Goal: Information Seeking & Learning: Learn about a topic

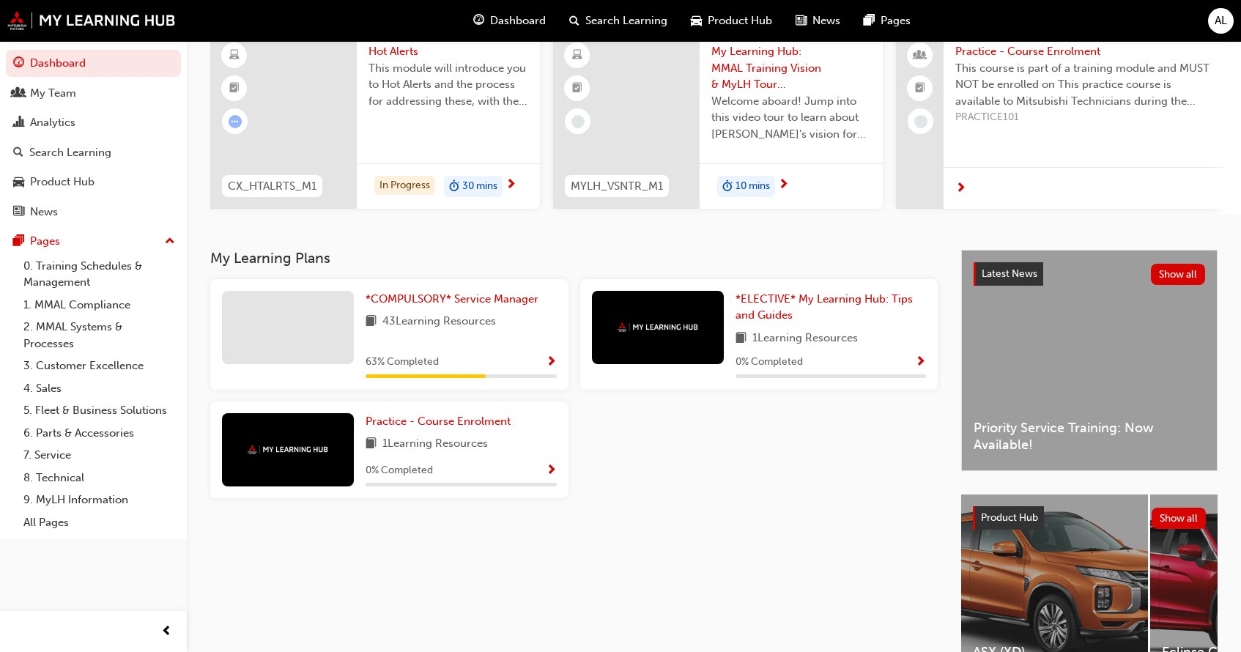
scroll to position [223, 0]
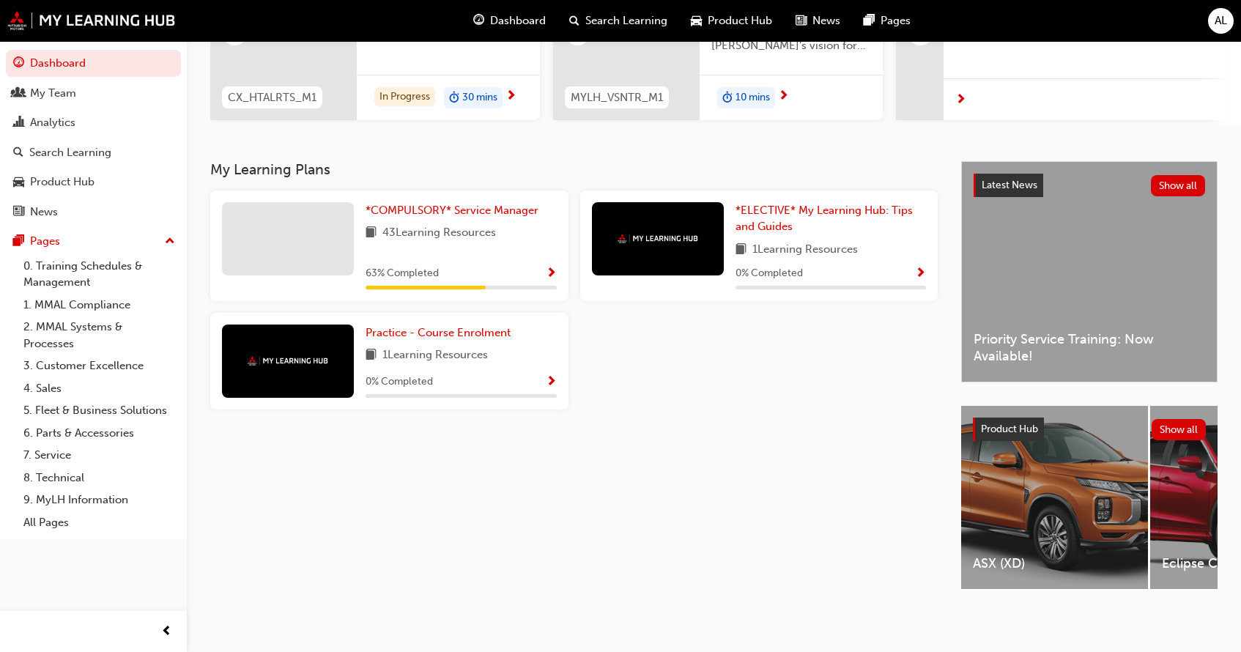
click at [1075, 498] on div "ASX (XD)" at bounding box center [1054, 497] width 187 height 183
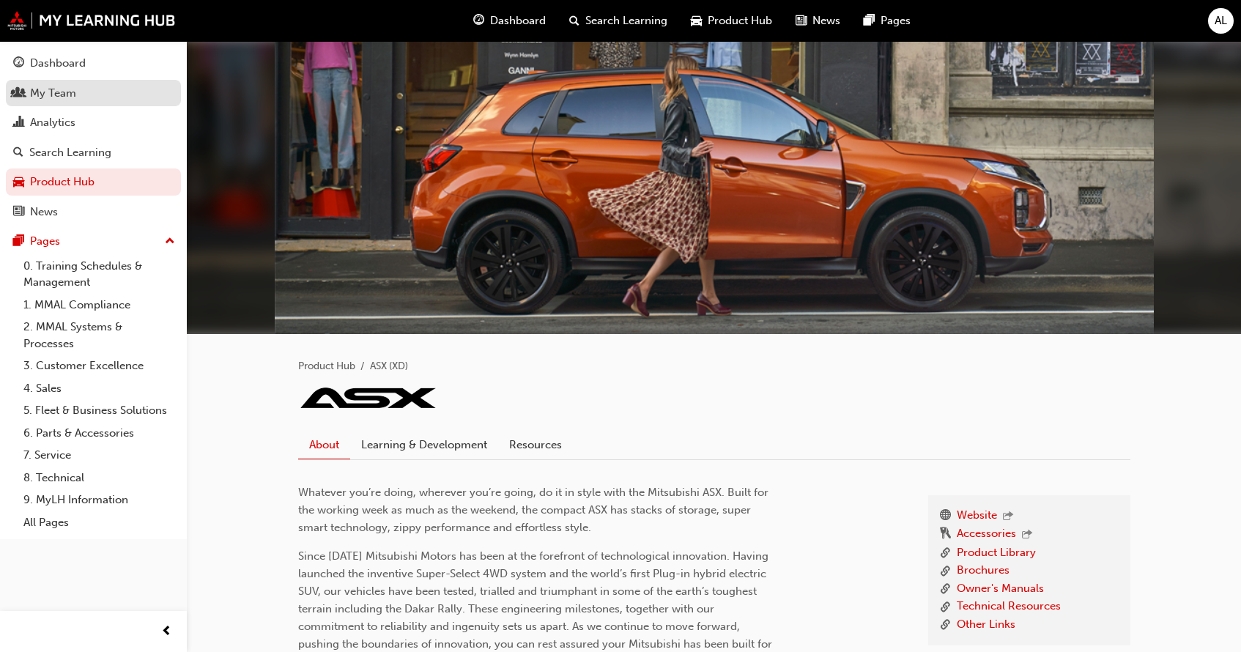
click at [95, 82] on link "My Team" at bounding box center [93, 93] width 175 height 27
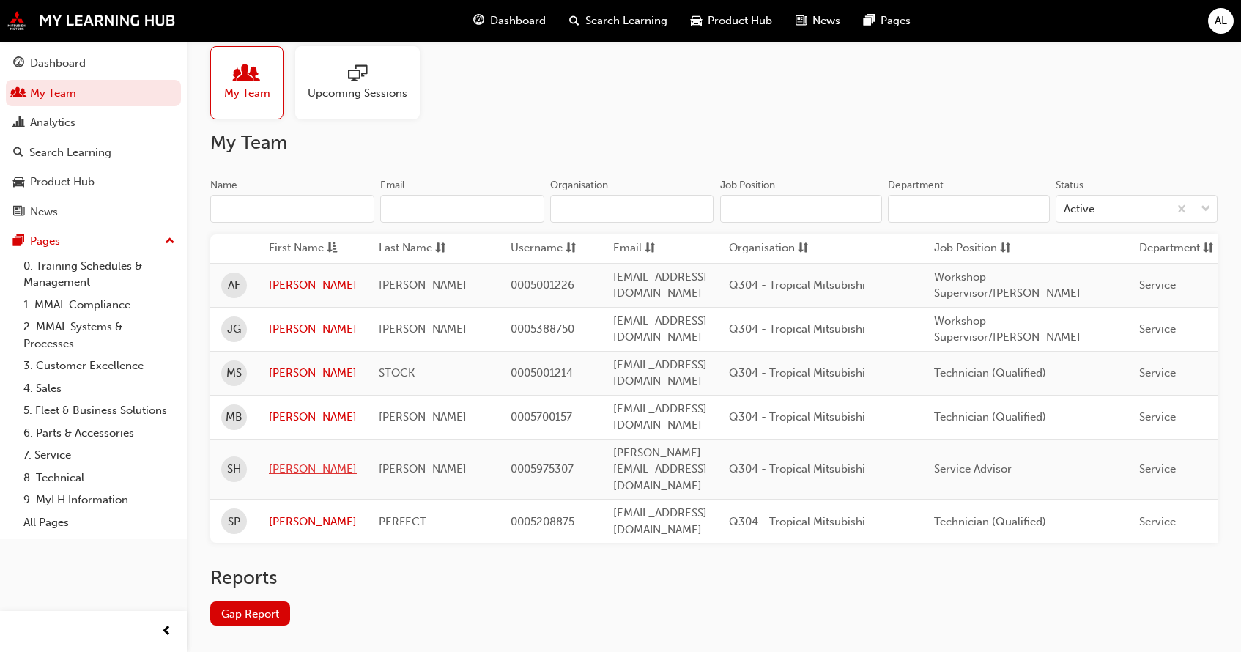
scroll to position [26, 0]
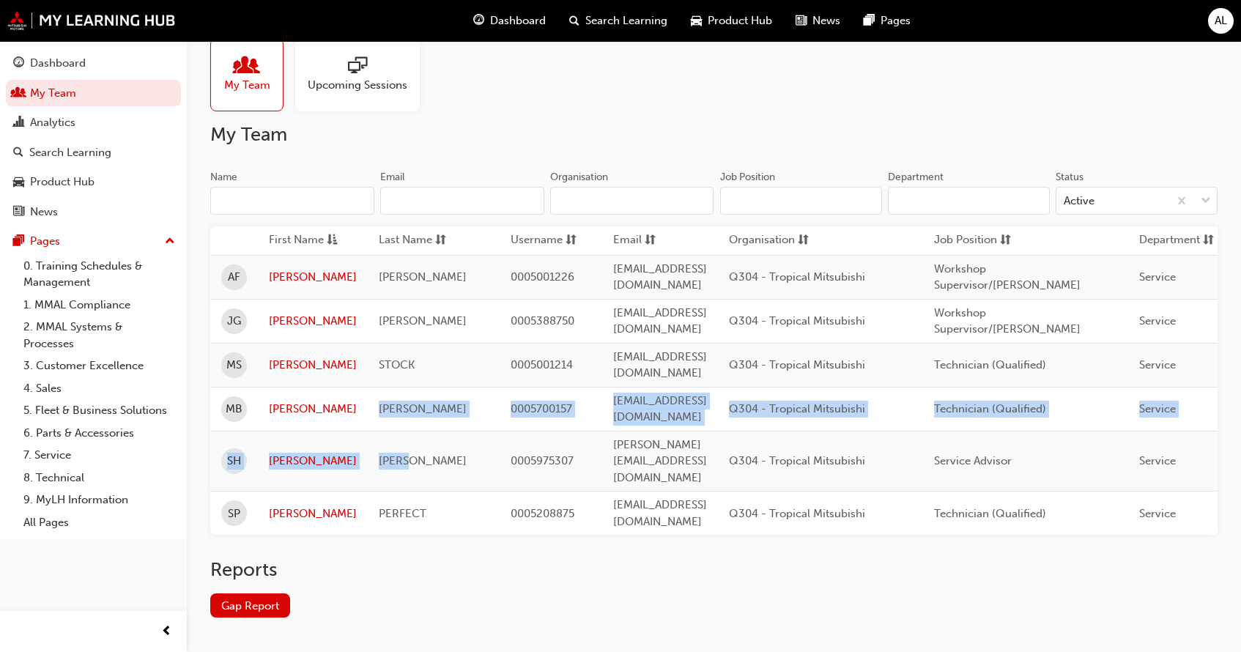
click at [437, 407] on tbody "AF [PERSON_NAME] 0005001226 [EMAIL_ADDRESS][DOMAIN_NAME] Q304 - Tropical Mitsub…" at bounding box center [803, 395] width 1186 height 280
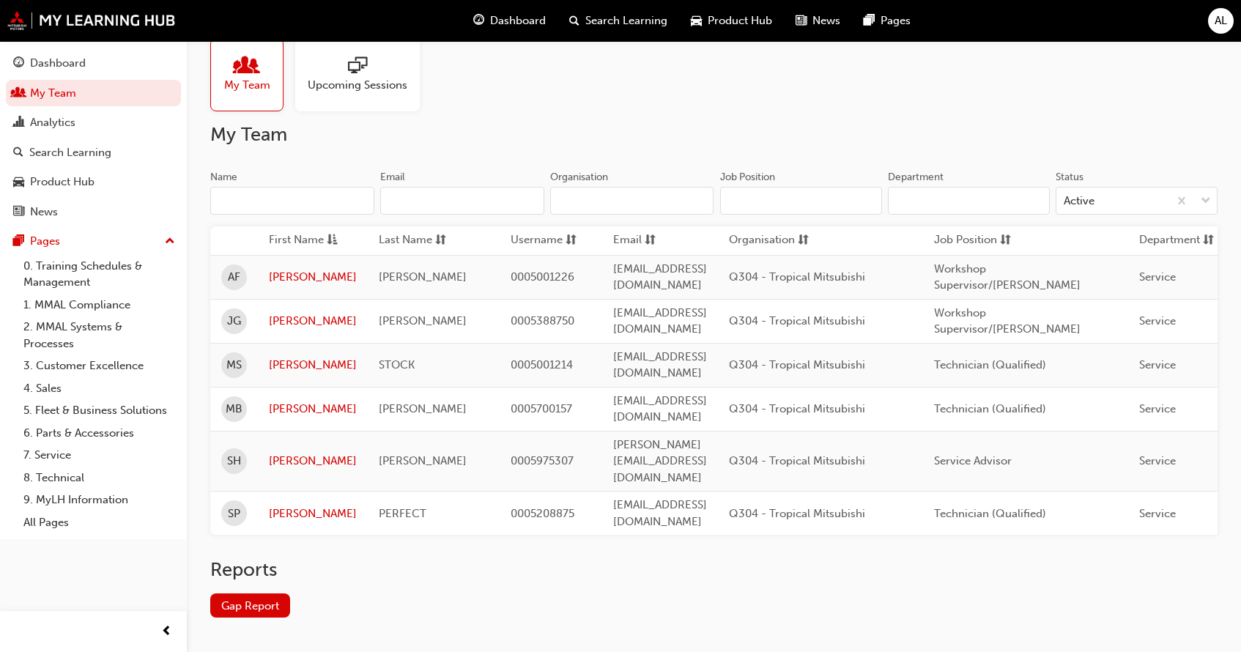
click at [429, 563] on div "Reports Gap Report" at bounding box center [713, 599] width 1007 height 83
drag, startPoint x: 373, startPoint y: 384, endPoint x: 618, endPoint y: 472, distance: 260.7
click at [380, 402] on span "[PERSON_NAME]" at bounding box center [423, 408] width 88 height 13
click at [408, 402] on span "[PERSON_NAME]" at bounding box center [423, 408] width 88 height 13
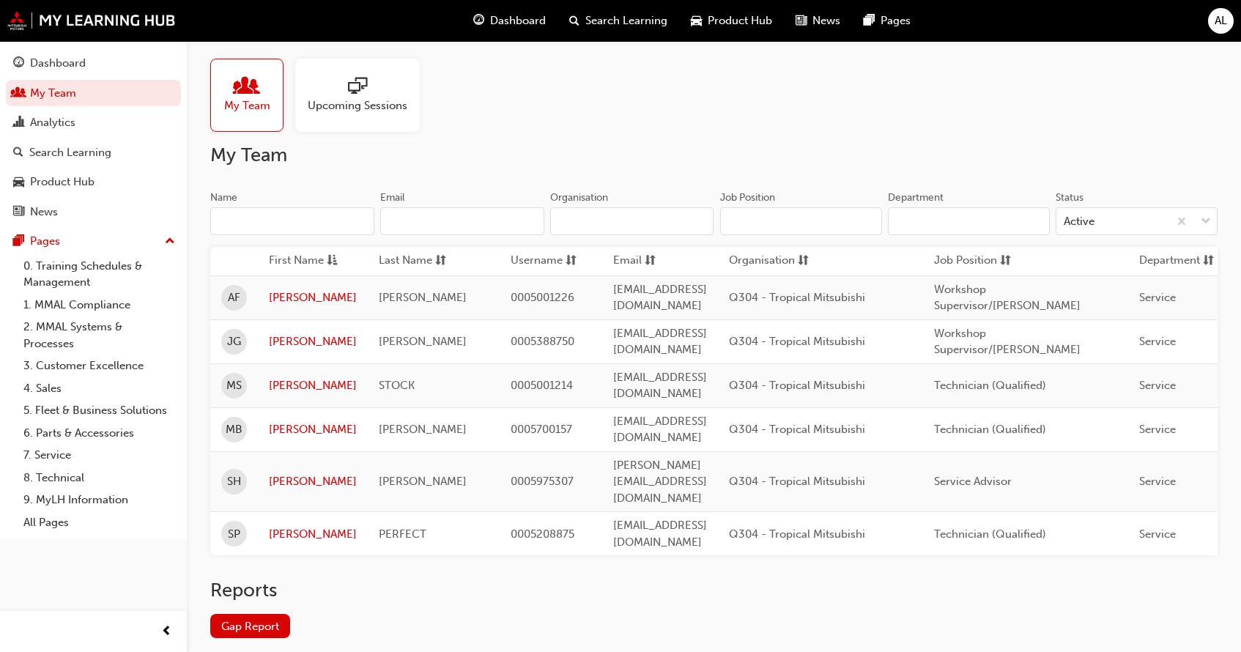
scroll to position [0, 0]
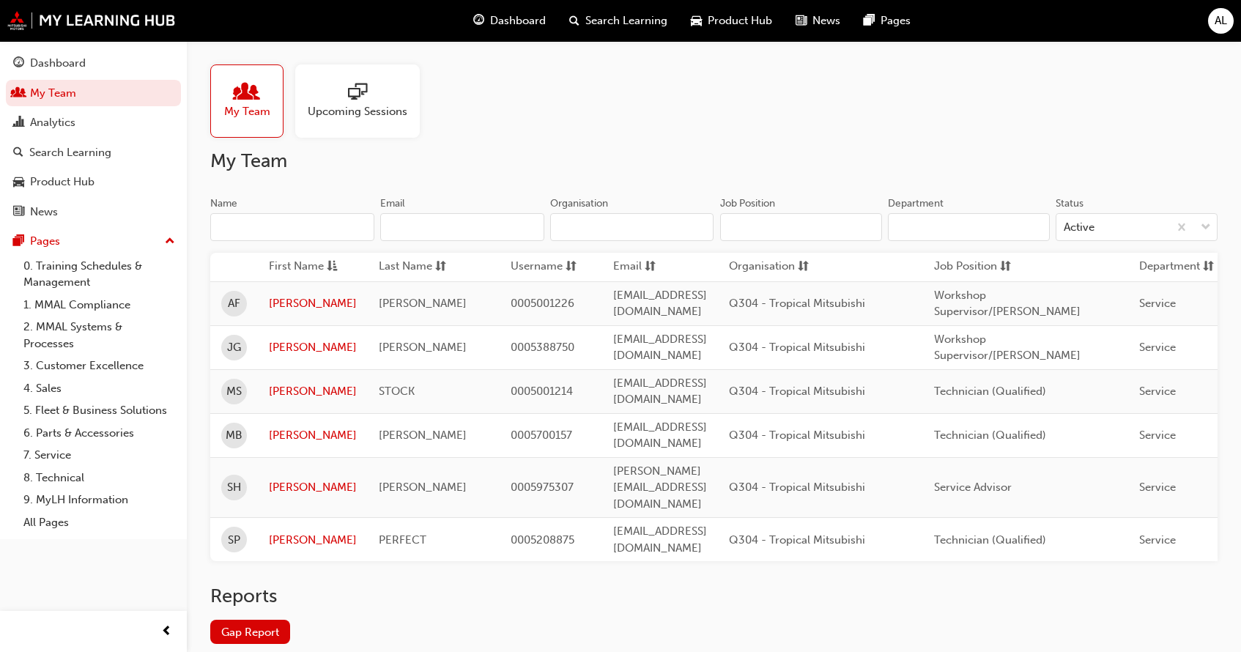
click at [629, 613] on div "Reports Gap Report" at bounding box center [713, 626] width 1007 height 83
drag, startPoint x: 371, startPoint y: 407, endPoint x: 497, endPoint y: 431, distance: 128.3
click at [441, 427] on div "[PERSON_NAME]" at bounding box center [434, 435] width 110 height 17
drag, startPoint x: 371, startPoint y: 445, endPoint x: 464, endPoint y: 449, distance: 93.1
click at [453, 479] on div "[PERSON_NAME]" at bounding box center [434, 487] width 110 height 17
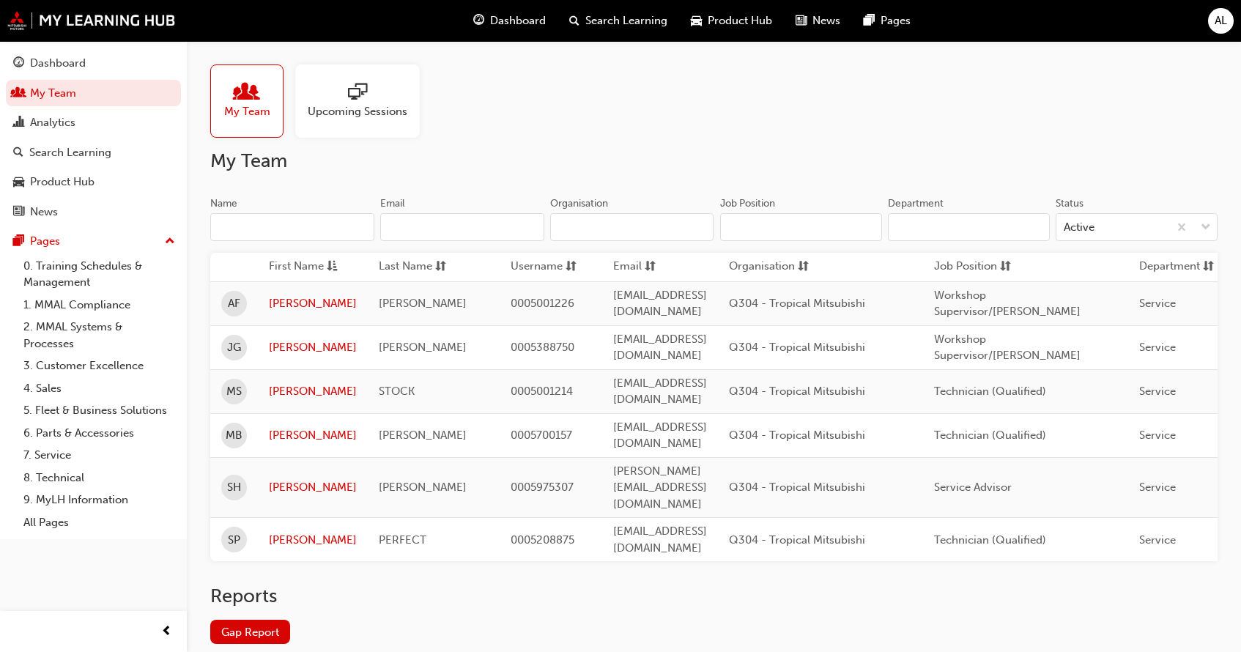
drag, startPoint x: 372, startPoint y: 481, endPoint x: 618, endPoint y: 487, distance: 246.3
click at [548, 518] on tr "SP [PERSON_NAME] PERFECT 0005208875 [EMAIL_ADDRESS][DOMAIN_NAME] Q304 - Tropica…" at bounding box center [803, 540] width 1186 height 44
click at [110, 55] on div "Dashboard" at bounding box center [93, 63] width 160 height 18
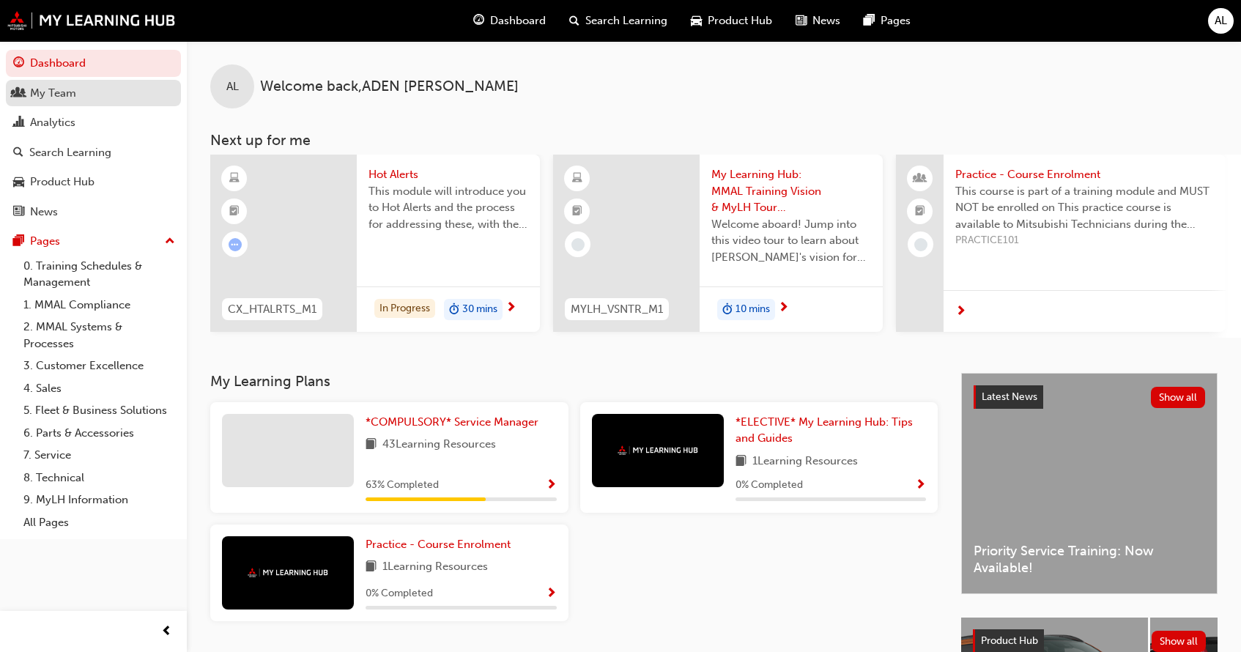
click at [70, 91] on div "My Team" at bounding box center [53, 93] width 46 height 17
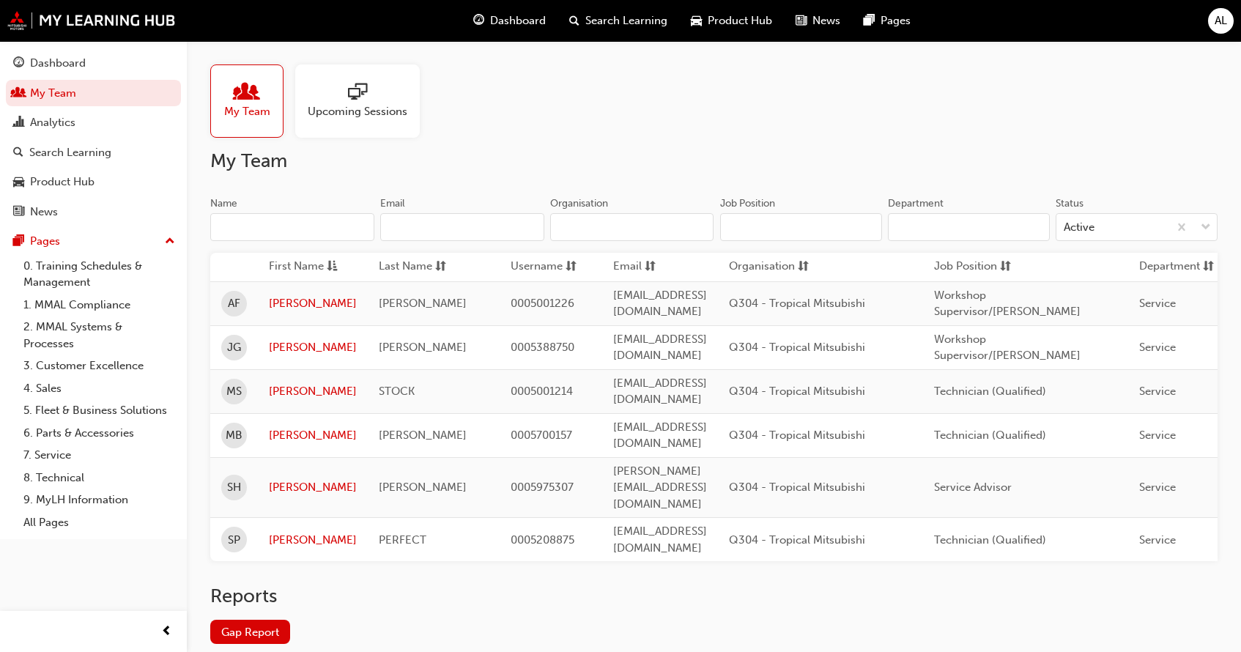
click at [502, 28] on span "Dashboard" at bounding box center [518, 20] width 56 height 17
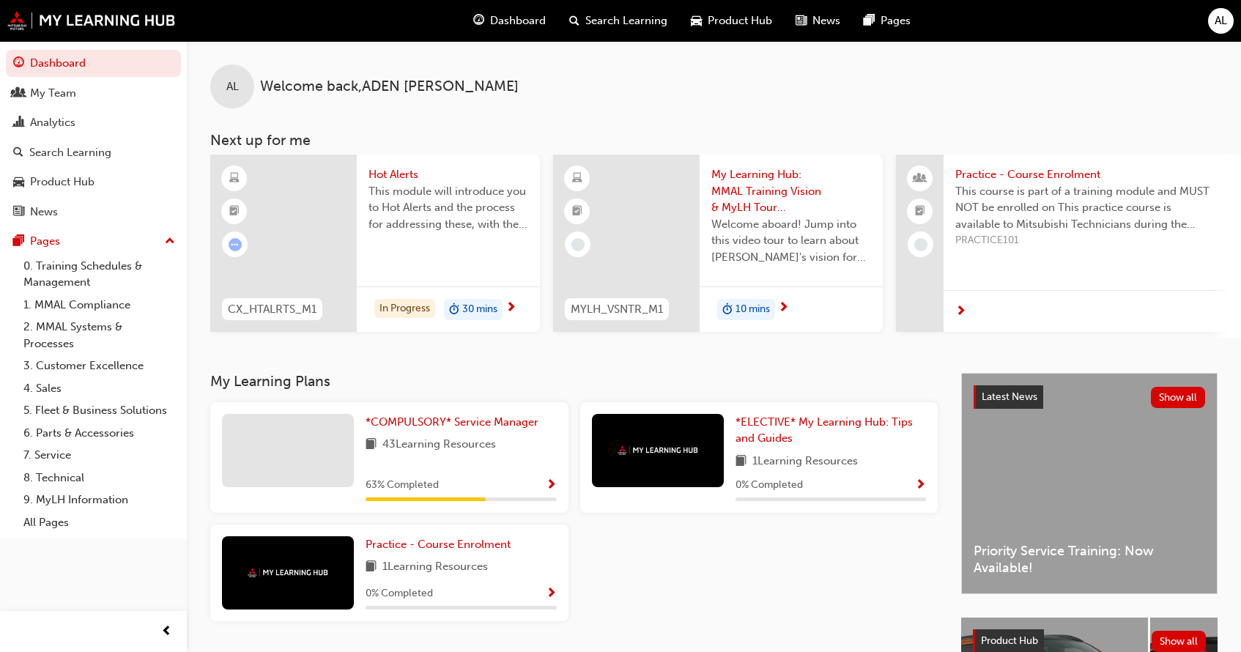
click at [1225, 23] on span "AL" at bounding box center [1221, 20] width 12 height 17
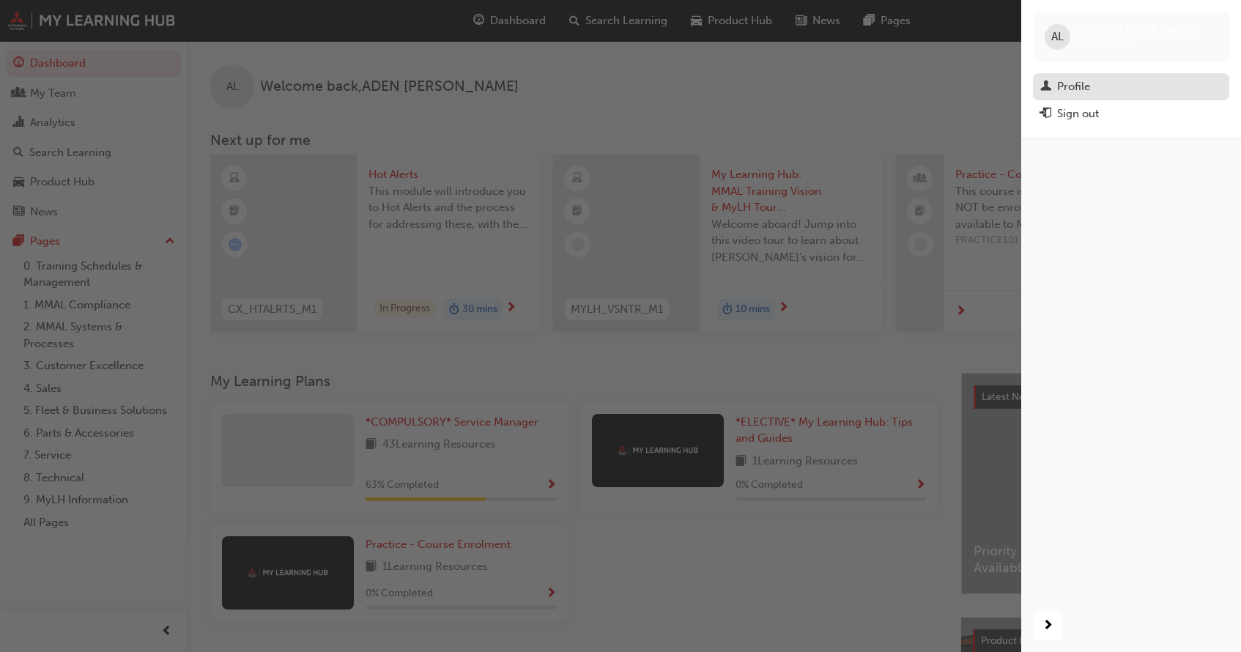
click at [1048, 81] on span "man-icon" at bounding box center [1045, 87] width 11 height 13
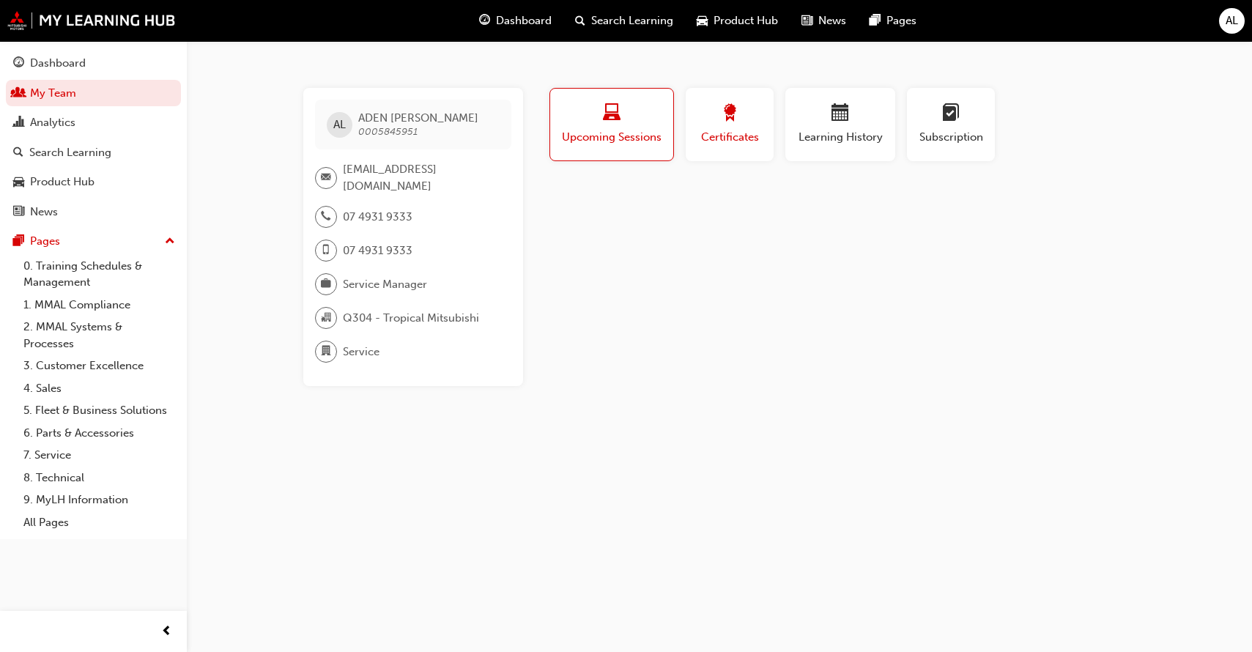
click at [726, 104] on span "award-icon" at bounding box center [730, 114] width 18 height 20
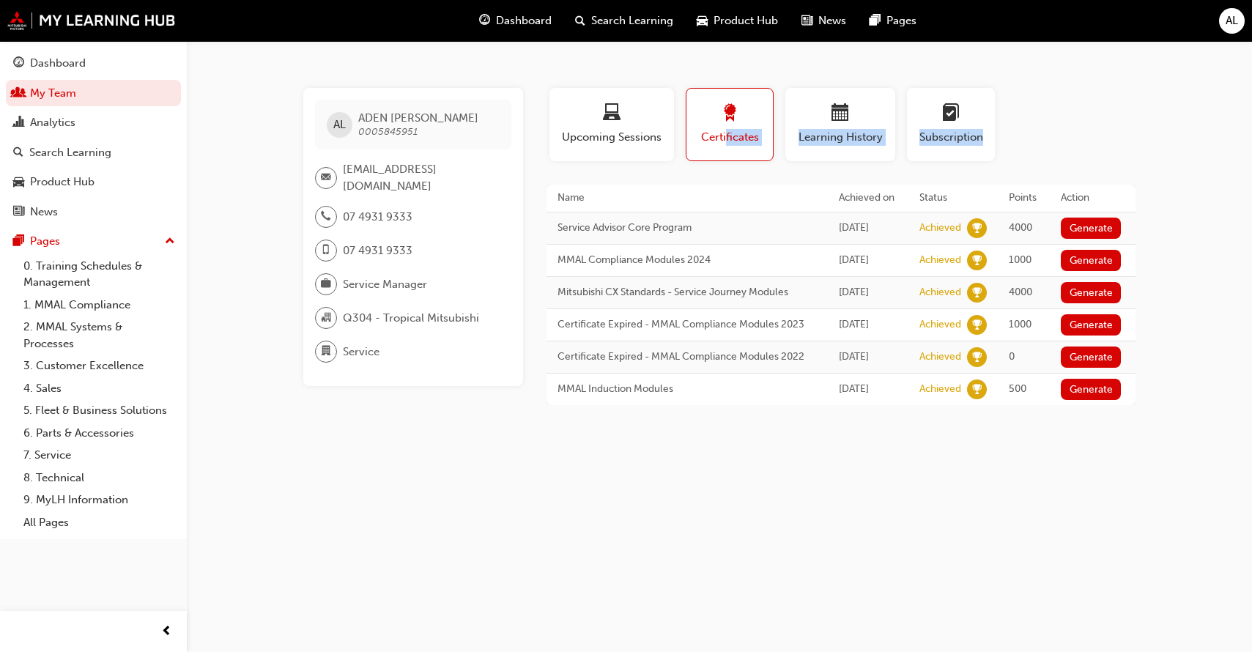
drag, startPoint x: 1070, startPoint y: 512, endPoint x: 725, endPoint y: 147, distance: 501.7
click at [725, 147] on div "AL [PERSON_NAME] 0005845951 [EMAIL_ADDRESS][DOMAIN_NAME] 07 4931 9333 07 4931 9…" at bounding box center [626, 326] width 1252 height 652
click at [777, 533] on div "AL [PERSON_NAME] 0005845951 [EMAIL_ADDRESS][DOMAIN_NAME] 07 4931 9333 07 4931 9…" at bounding box center [626, 326] width 1252 height 652
click at [845, 118] on span "calendar-icon" at bounding box center [841, 114] width 18 height 20
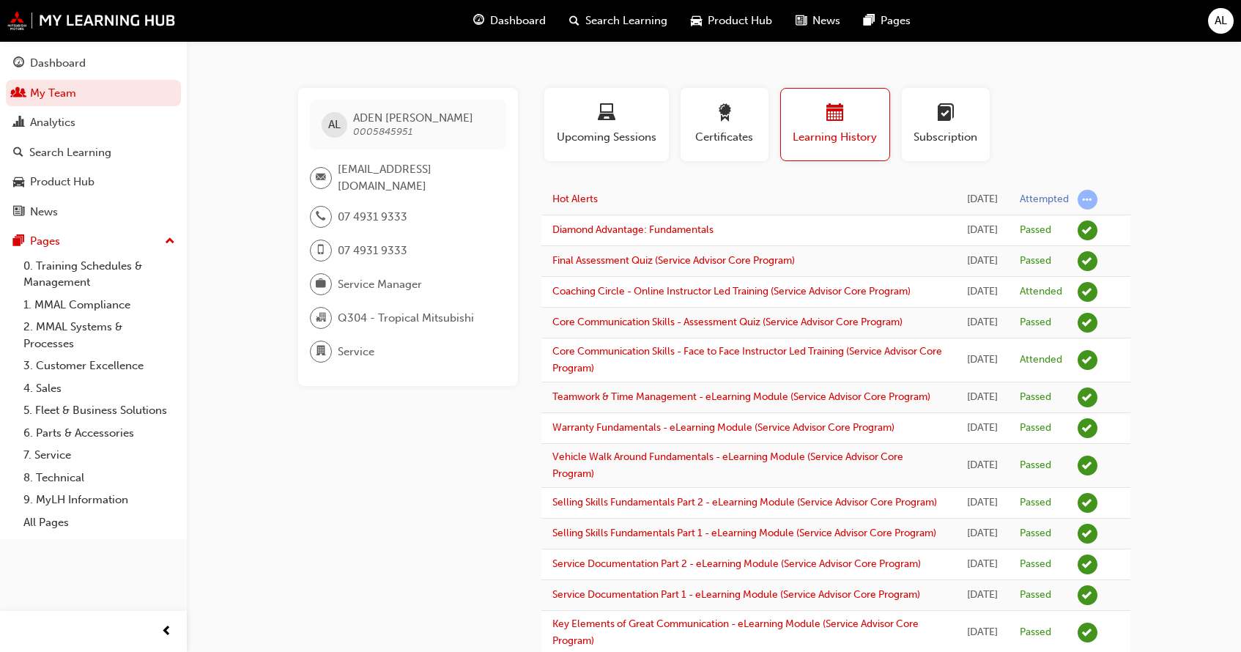
click at [968, 122] on div "button" at bounding box center [946, 115] width 66 height 23
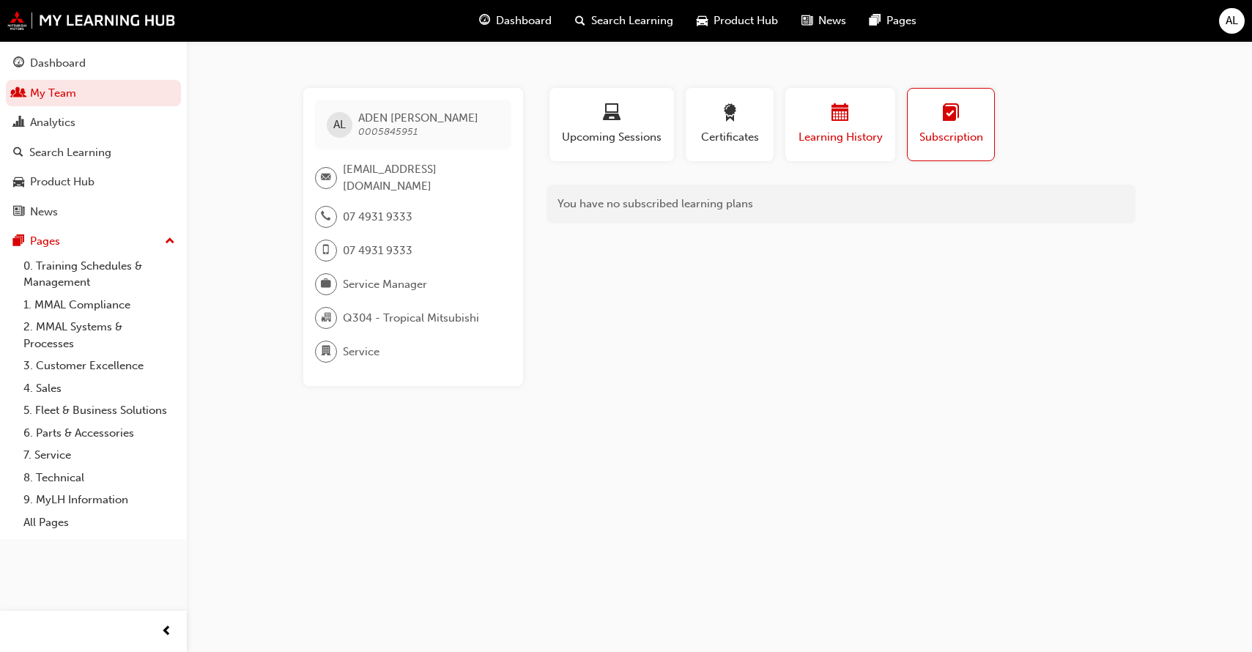
click at [892, 111] on button "Learning History" at bounding box center [840, 124] width 110 height 73
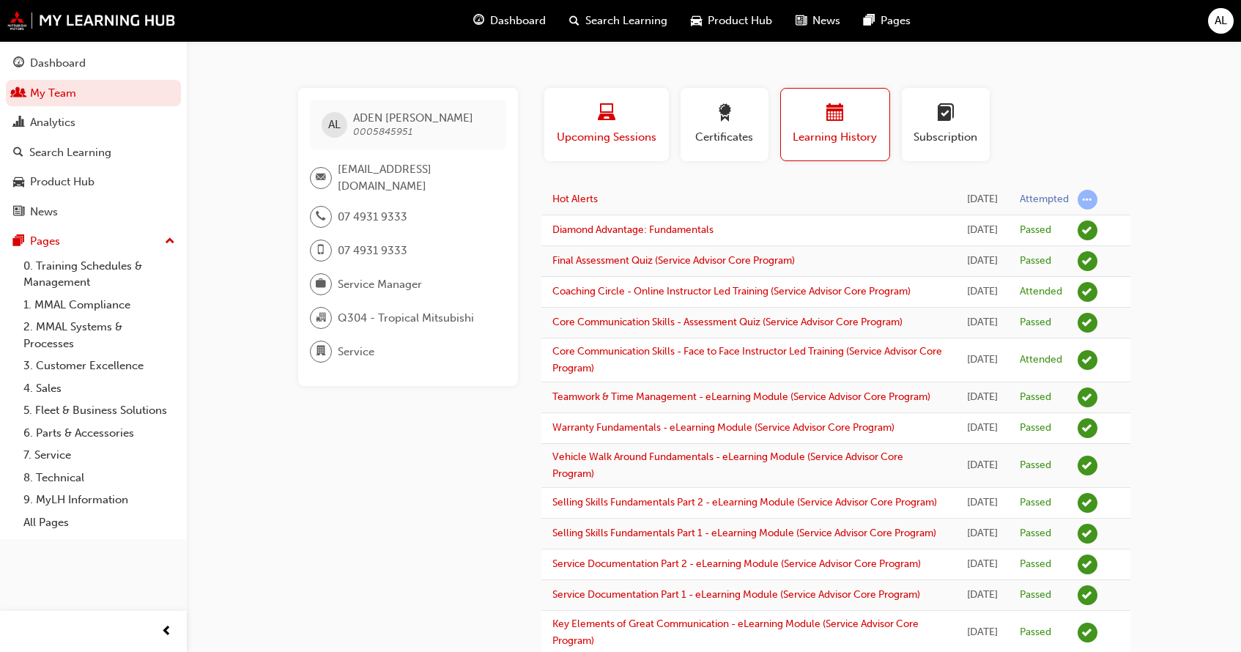
click at [593, 95] on button "Upcoming Sessions" at bounding box center [606, 124] width 125 height 73
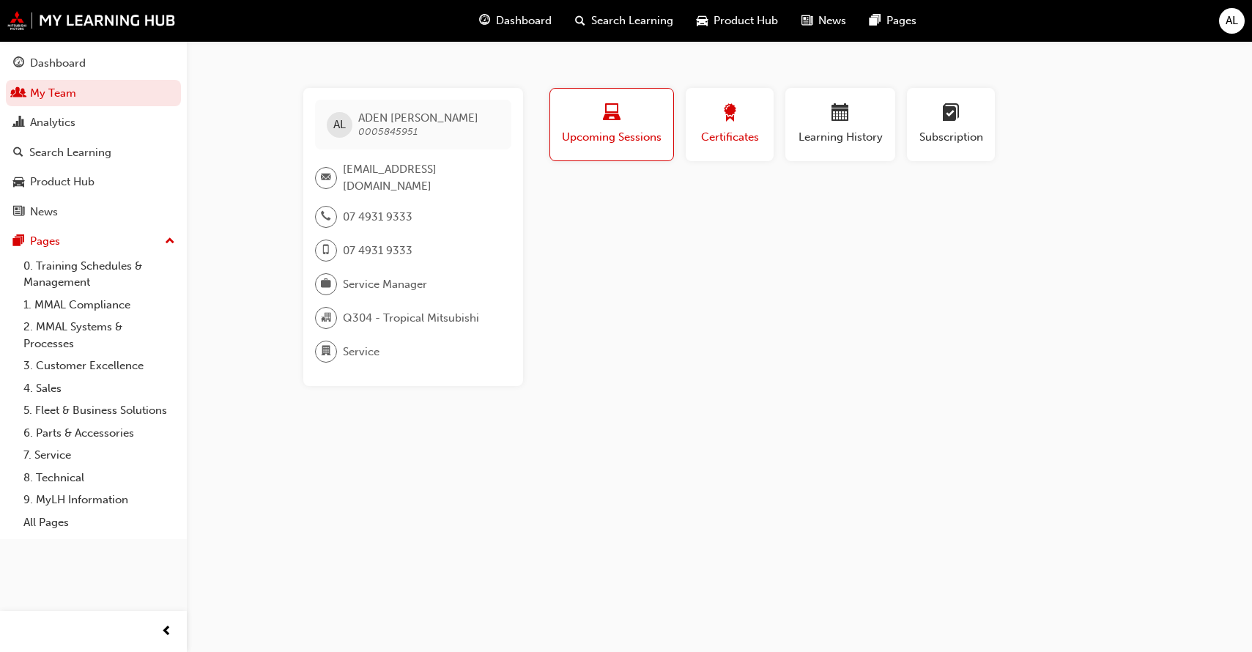
click at [711, 93] on button "Certificates" at bounding box center [730, 124] width 88 height 73
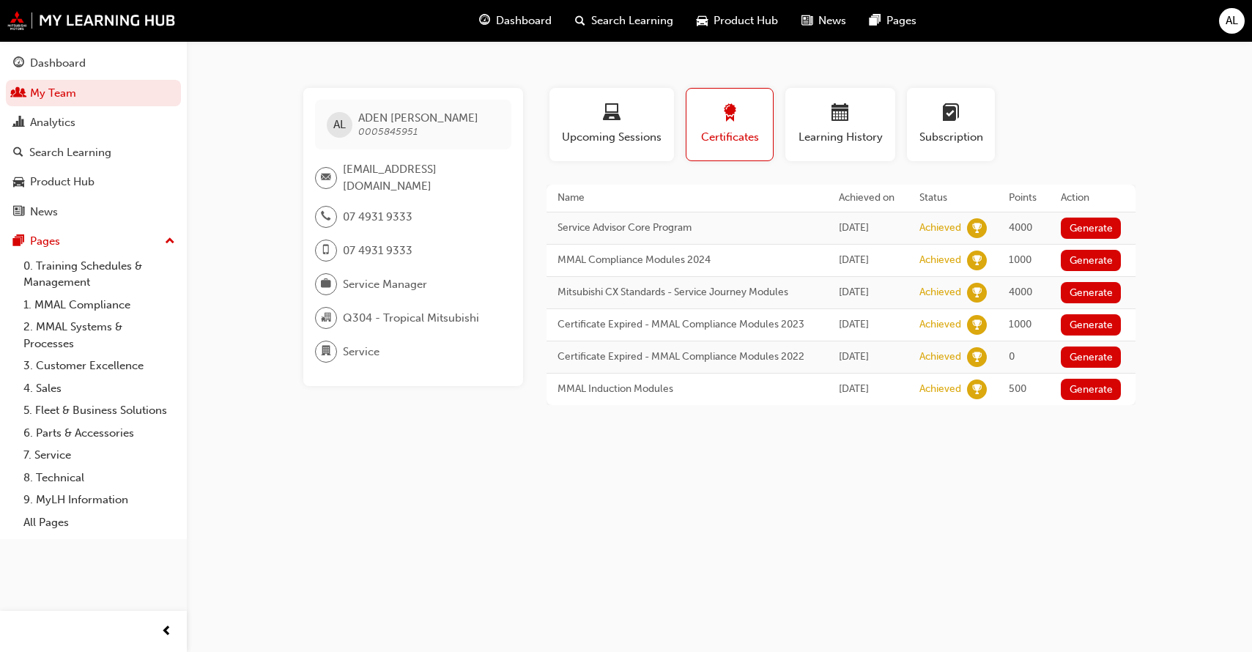
click at [658, 18] on span "Search Learning" at bounding box center [632, 20] width 82 height 17
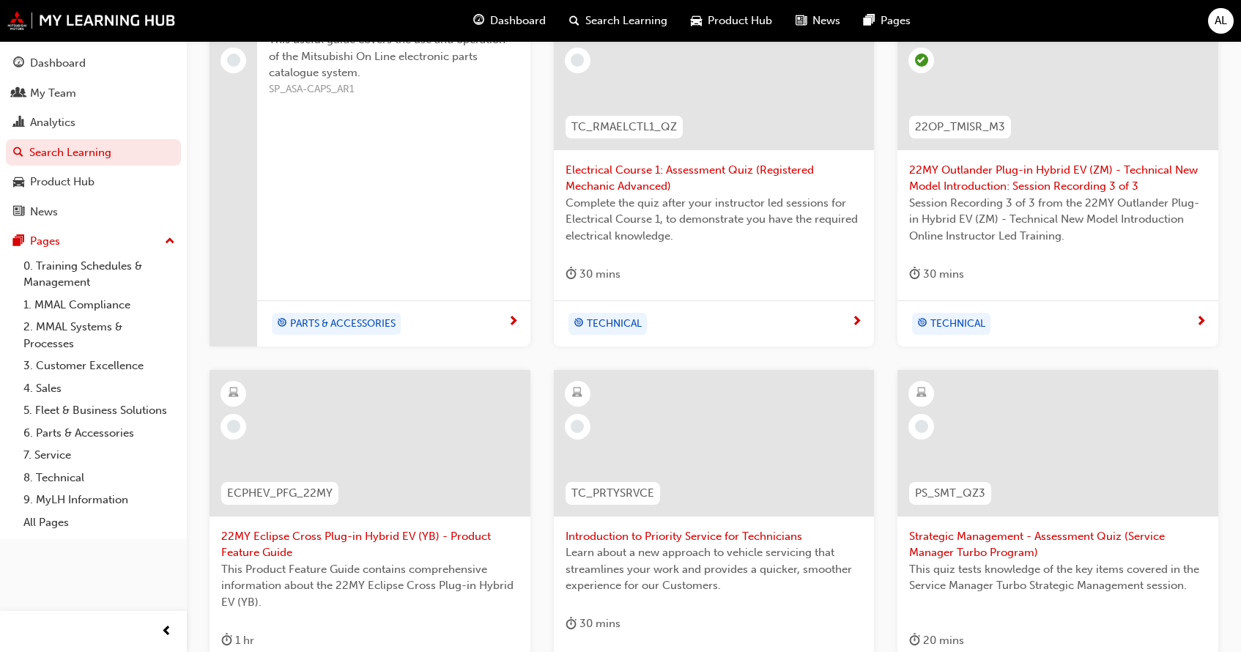
scroll to position [576, 0]
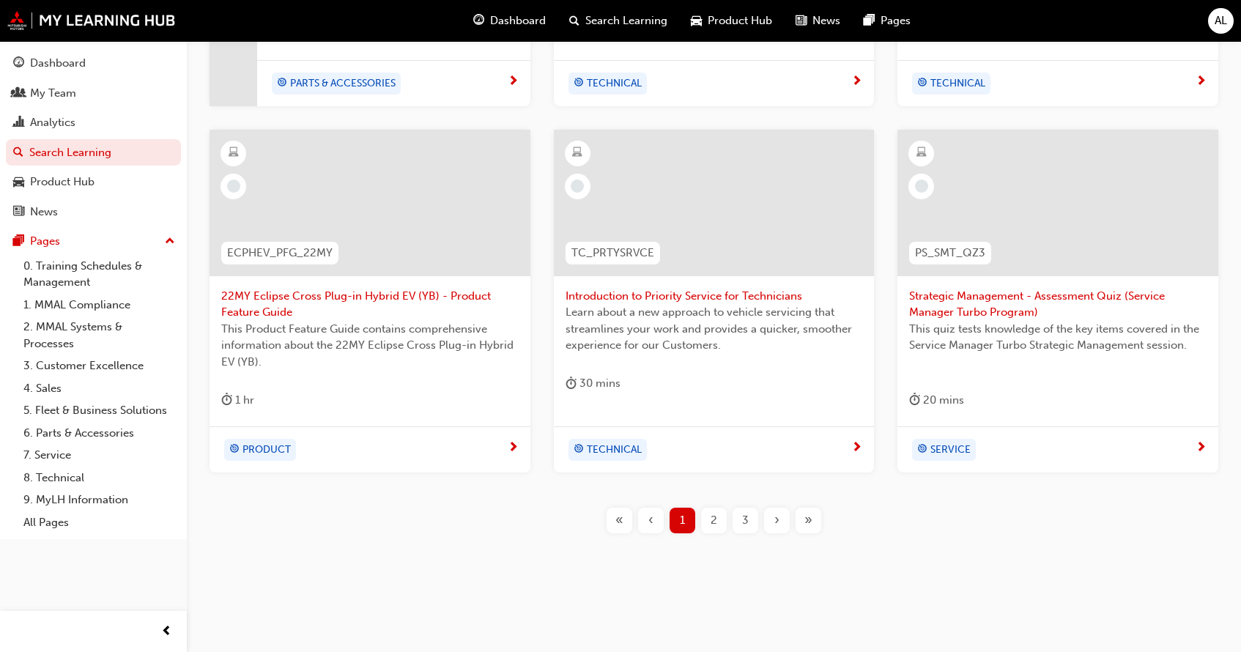
click at [714, 521] on span "2" at bounding box center [714, 520] width 7 height 17
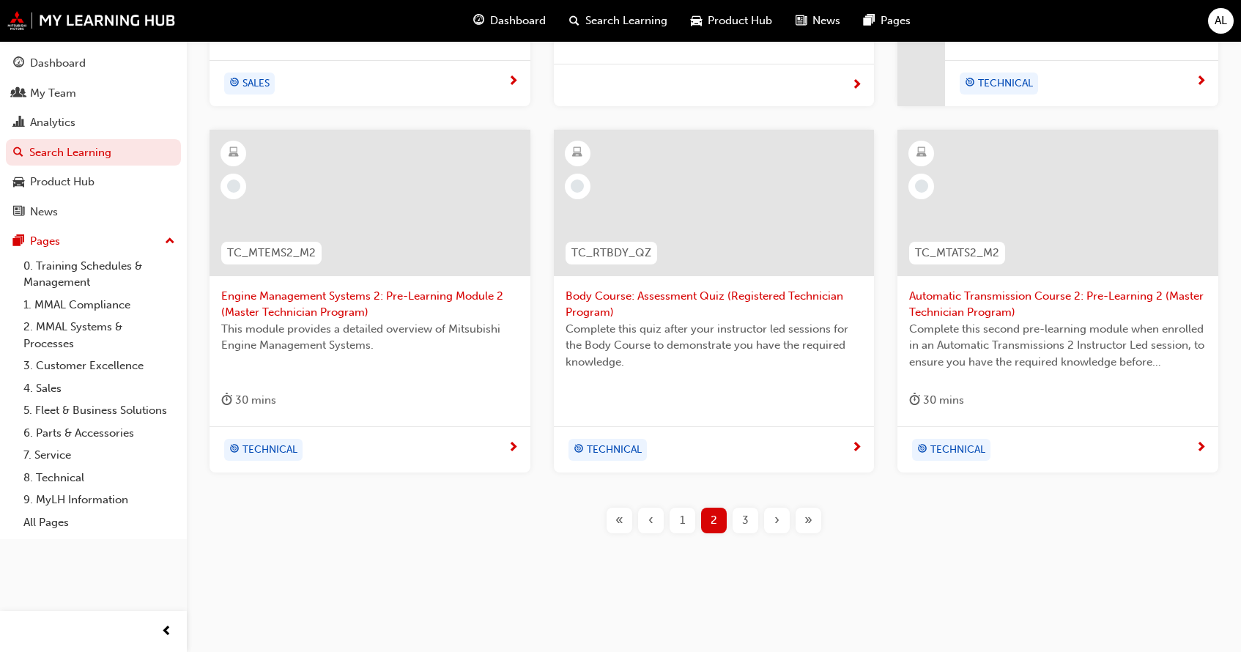
click at [741, 526] on div "3" at bounding box center [746, 521] width 26 height 26
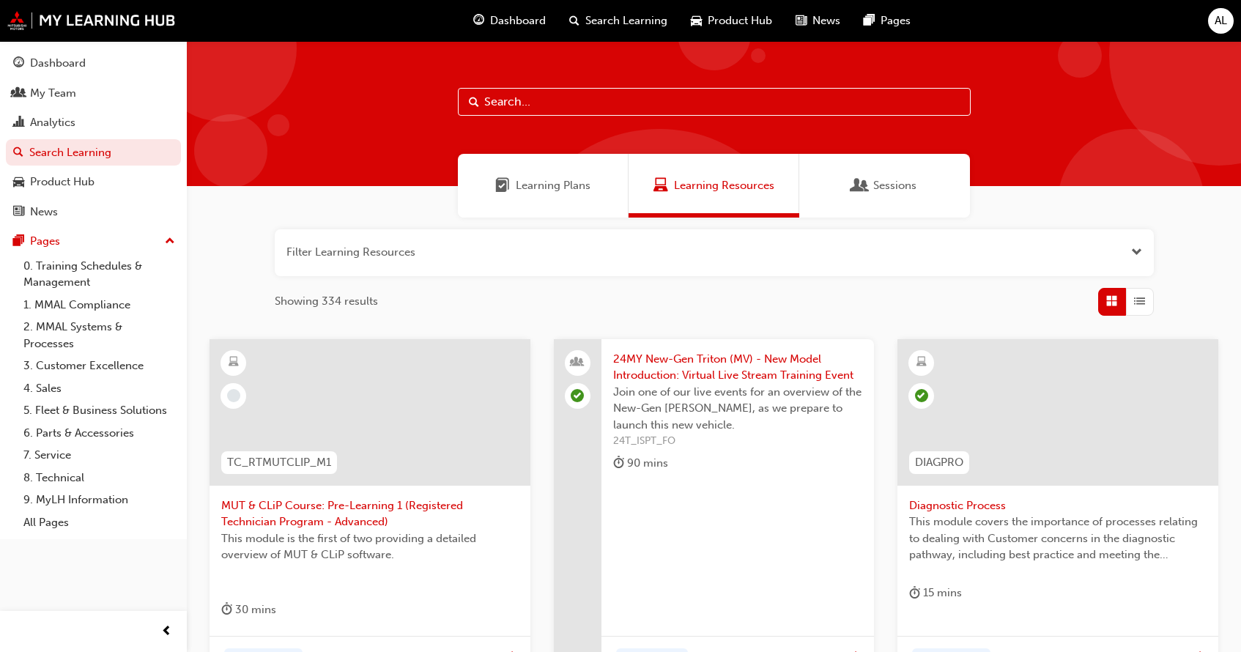
click at [1221, 21] on span "AL" at bounding box center [1221, 20] width 12 height 17
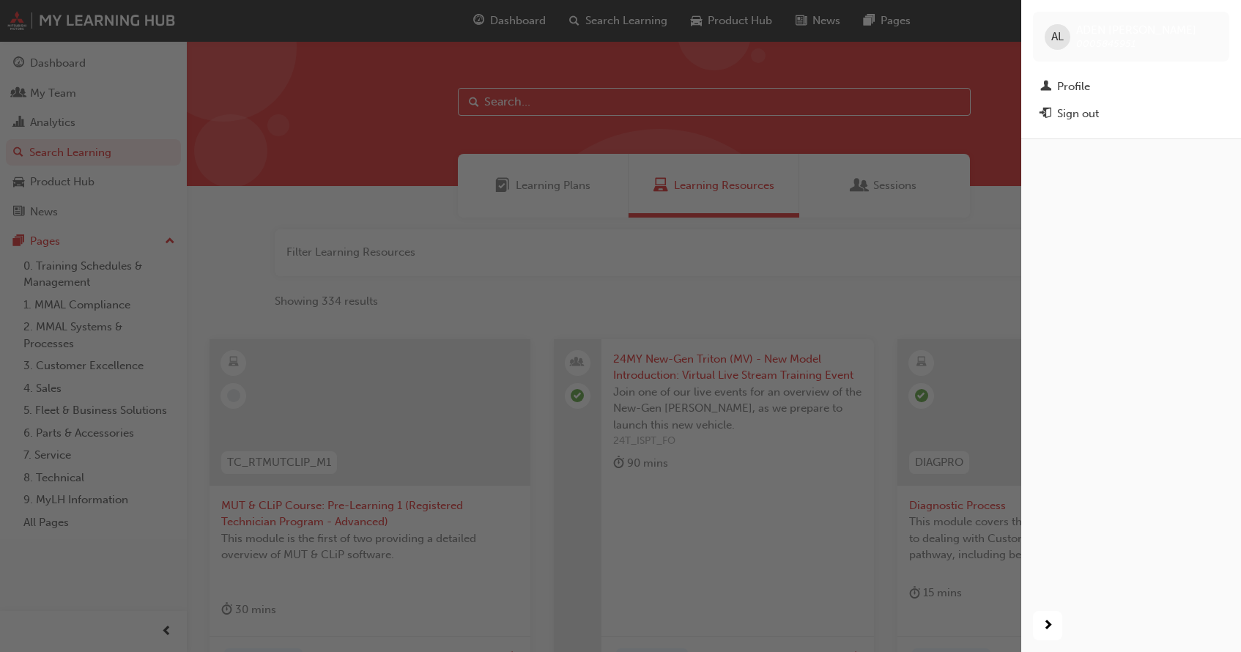
click at [948, 102] on div "button" at bounding box center [510, 326] width 1021 height 652
